Goal: Find specific page/section: Find specific page/section

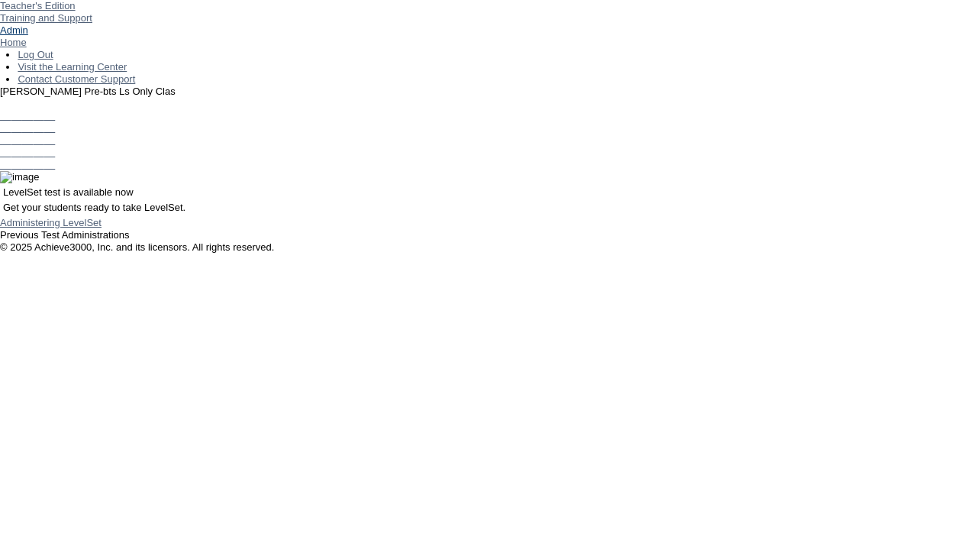
click at [28, 36] on link "Admin" at bounding box center [14, 29] width 28 height 11
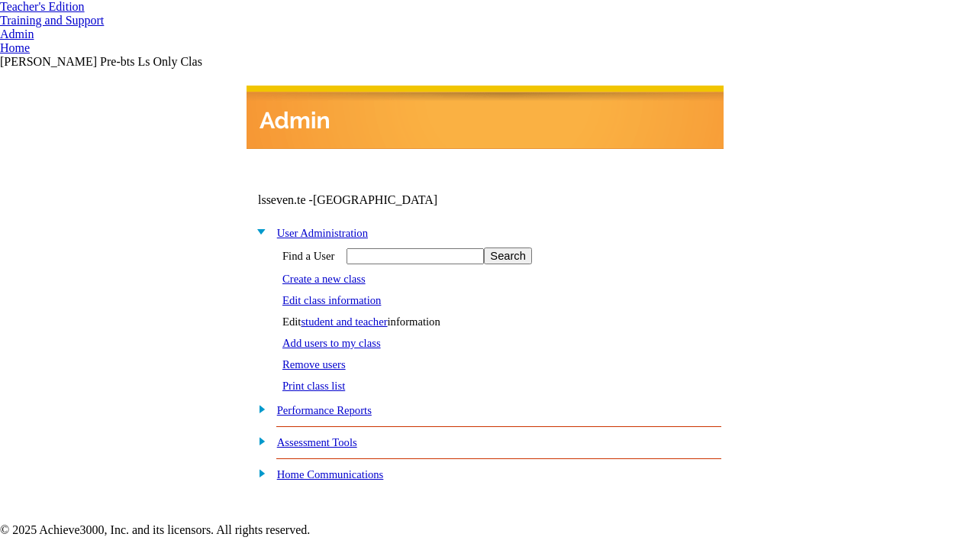
click at [357, 318] on link "student and teacher" at bounding box center [344, 321] width 86 height 12
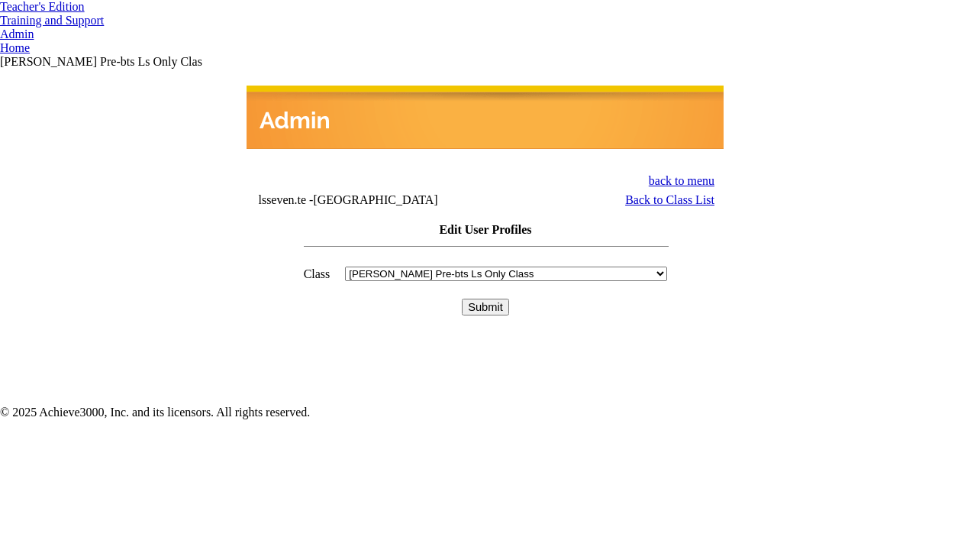
click at [486, 299] on input "Submit" at bounding box center [485, 307] width 47 height 17
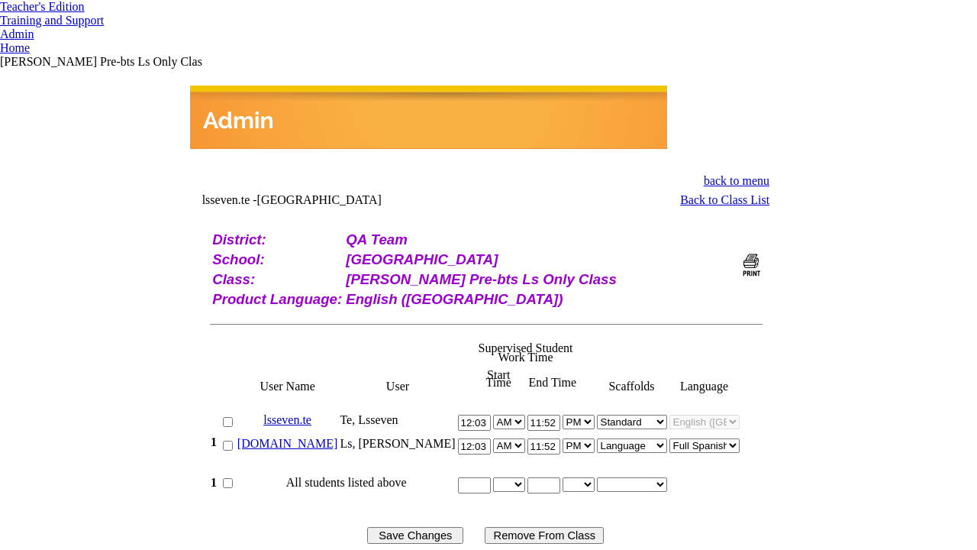
click at [317, 437] on link "[DOMAIN_NAME]" at bounding box center [287, 443] width 101 height 13
